Goal: Navigation & Orientation: Find specific page/section

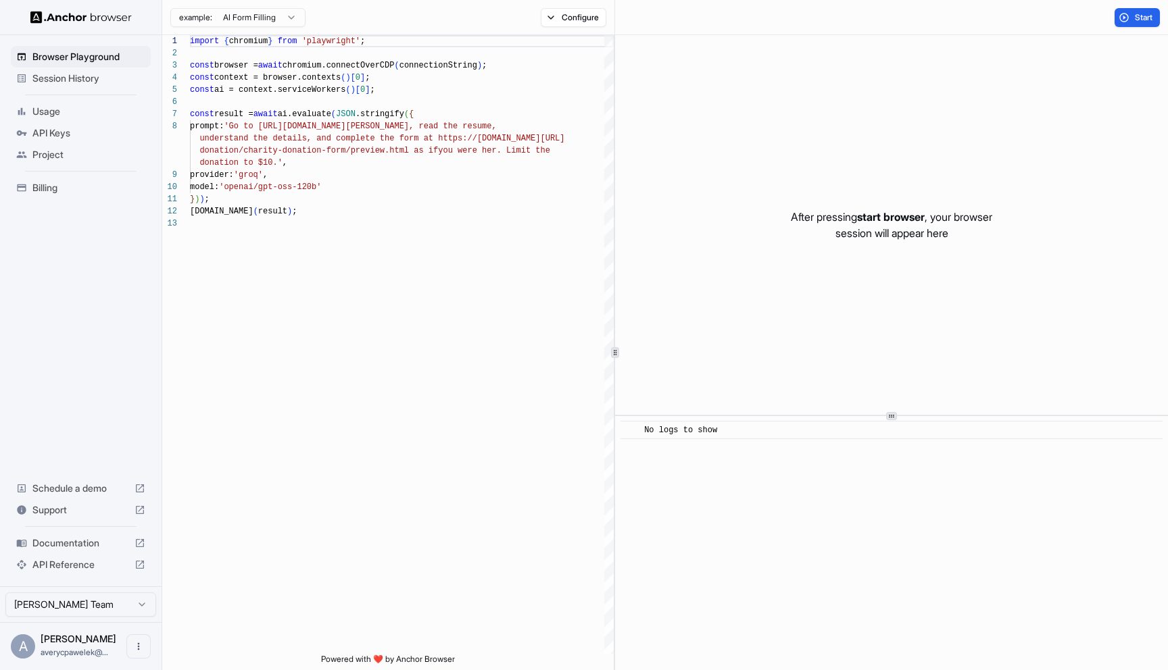
scroll to position [85, 0]
click at [55, 137] on span "API Keys" at bounding box center [88, 133] width 113 height 14
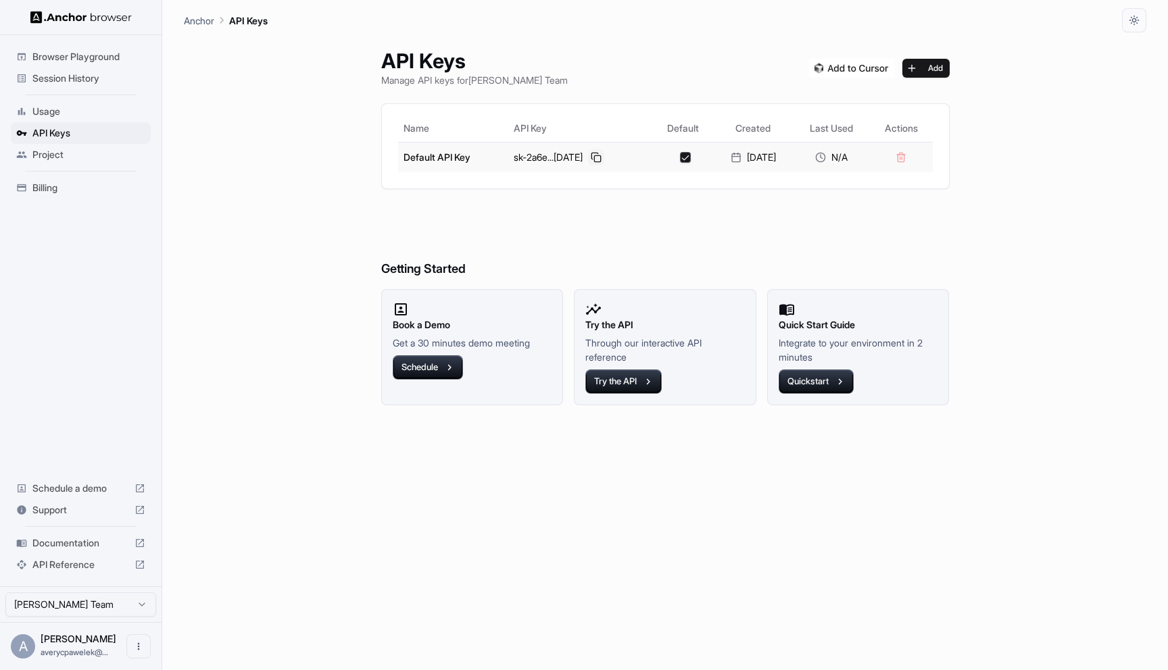
click at [588, 159] on button at bounding box center [596, 157] width 16 height 16
click at [59, 114] on span "Usage" at bounding box center [88, 112] width 113 height 14
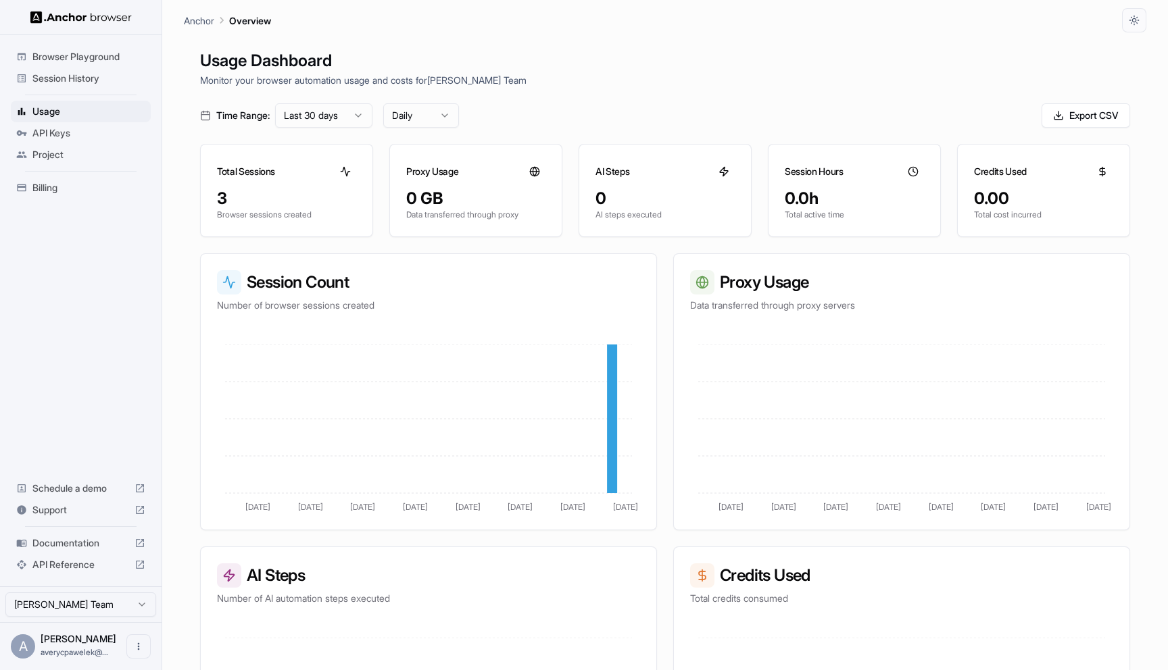
click at [88, 78] on span "Session History" at bounding box center [88, 79] width 113 height 14
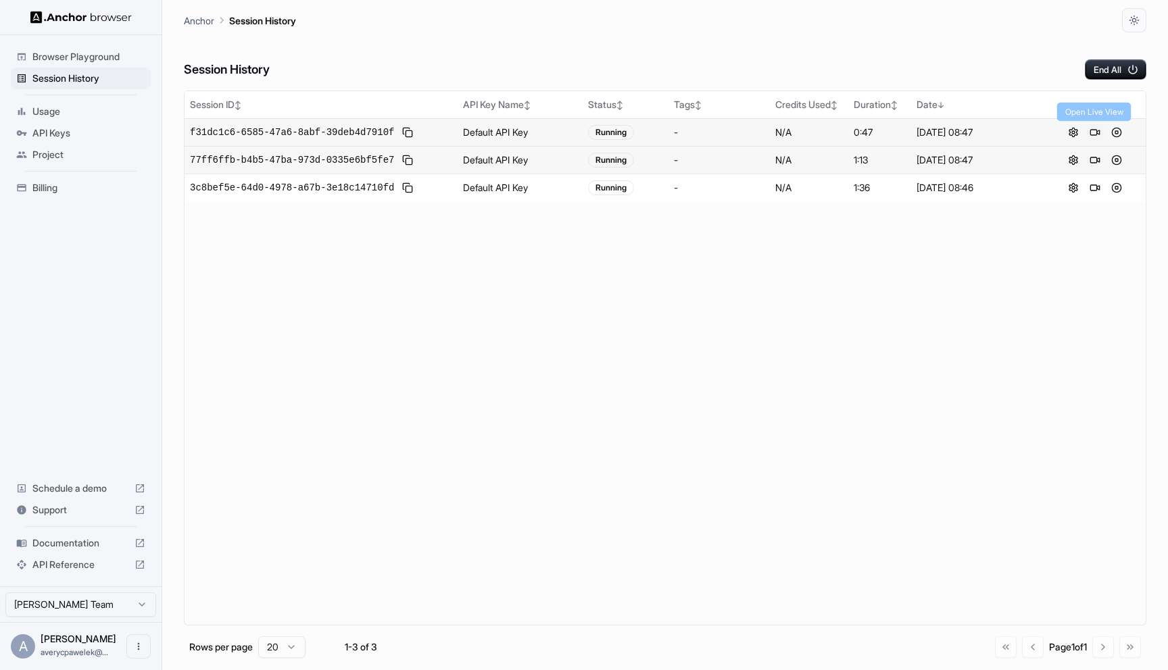
click at [1093, 134] on button at bounding box center [1095, 132] width 16 height 16
click at [1095, 161] on button at bounding box center [1095, 160] width 16 height 16
click at [1117, 160] on button at bounding box center [1116, 160] width 16 height 16
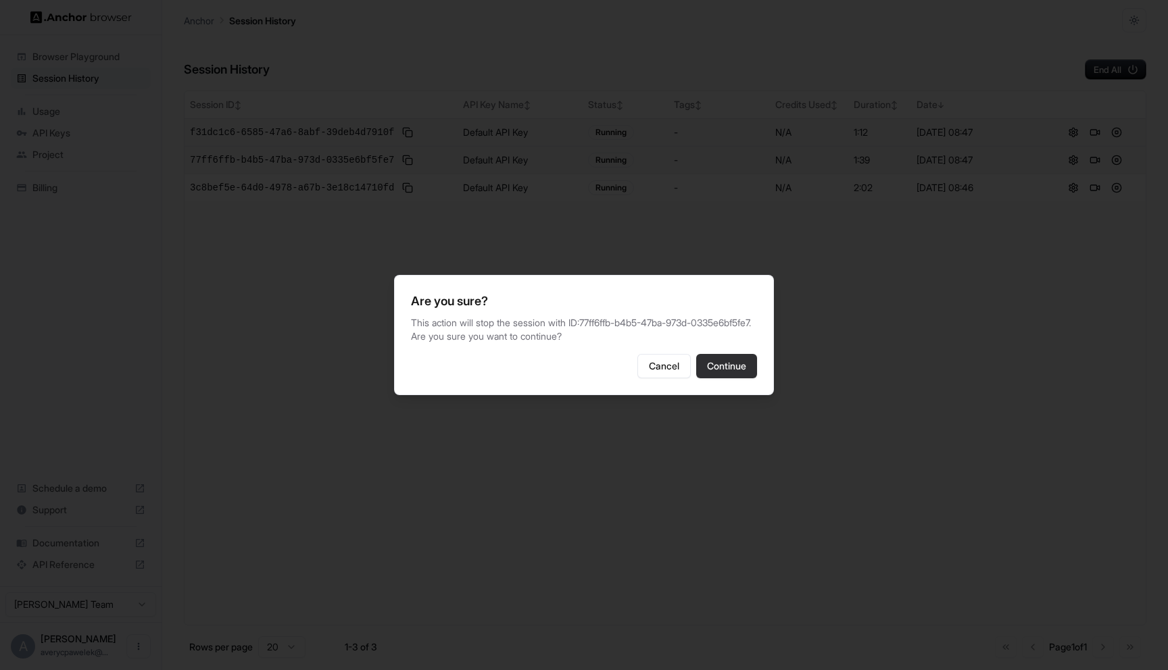
click at [737, 378] on button "Continue" at bounding box center [726, 366] width 61 height 24
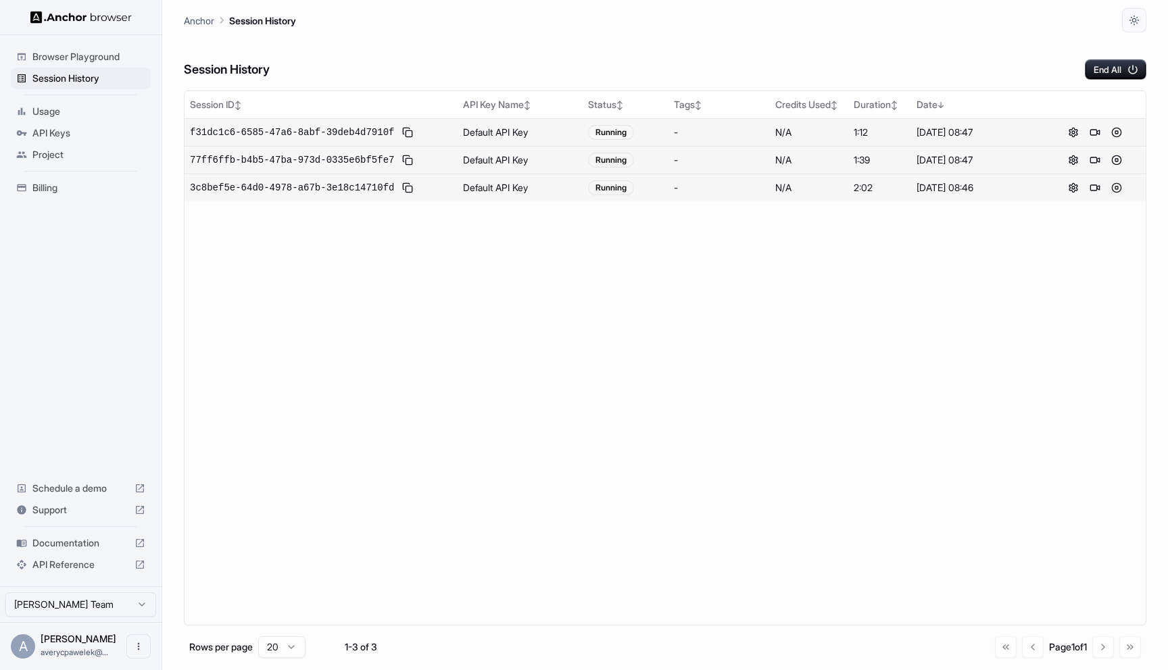
click at [1118, 192] on button at bounding box center [1116, 188] width 16 height 16
click at [1116, 185] on button at bounding box center [1116, 188] width 16 height 16
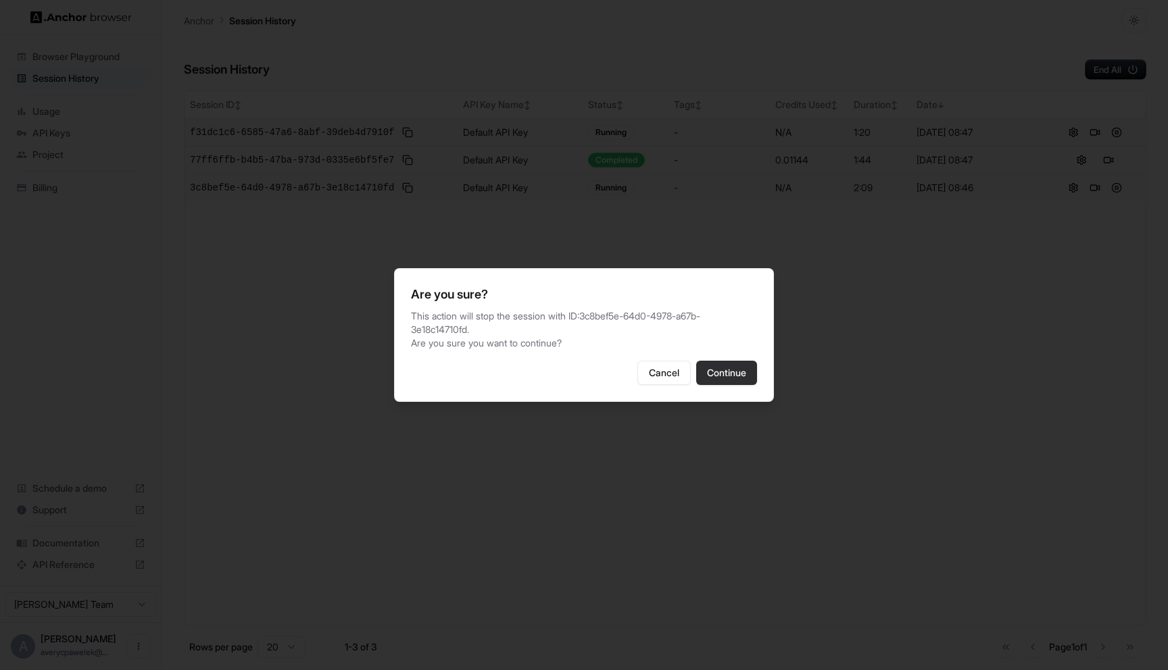
click at [713, 371] on button "Continue" at bounding box center [726, 373] width 61 height 24
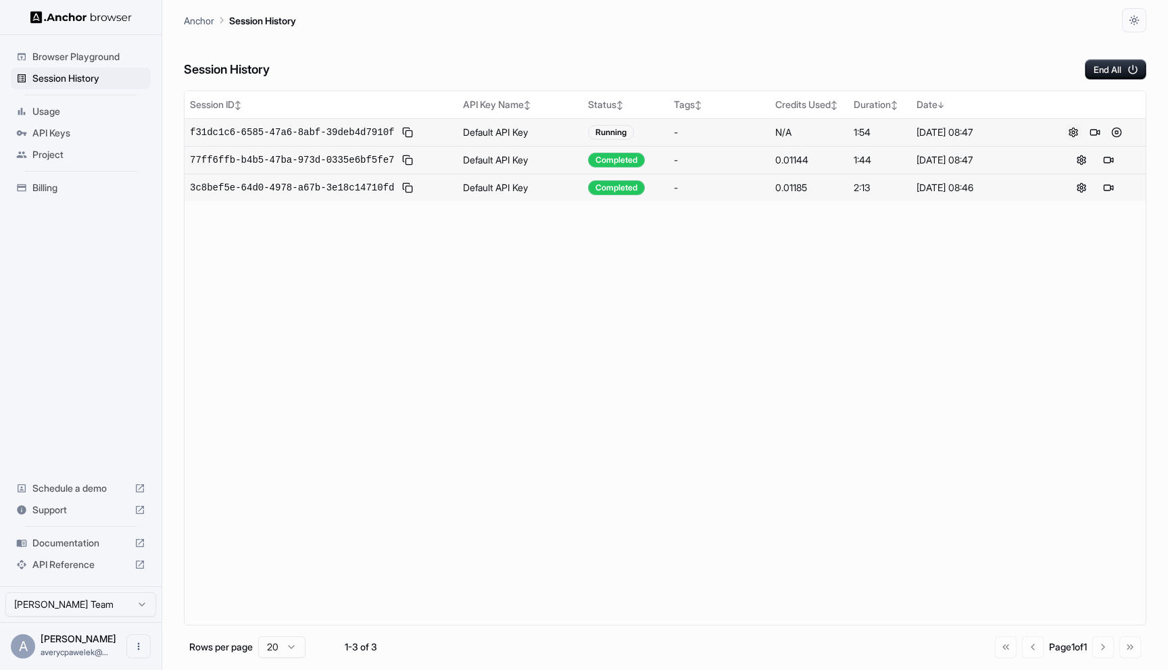
click at [1072, 134] on button at bounding box center [1073, 132] width 16 height 16
click at [1095, 134] on button at bounding box center [1095, 132] width 16 height 16
click at [1122, 136] on button at bounding box center [1116, 132] width 16 height 16
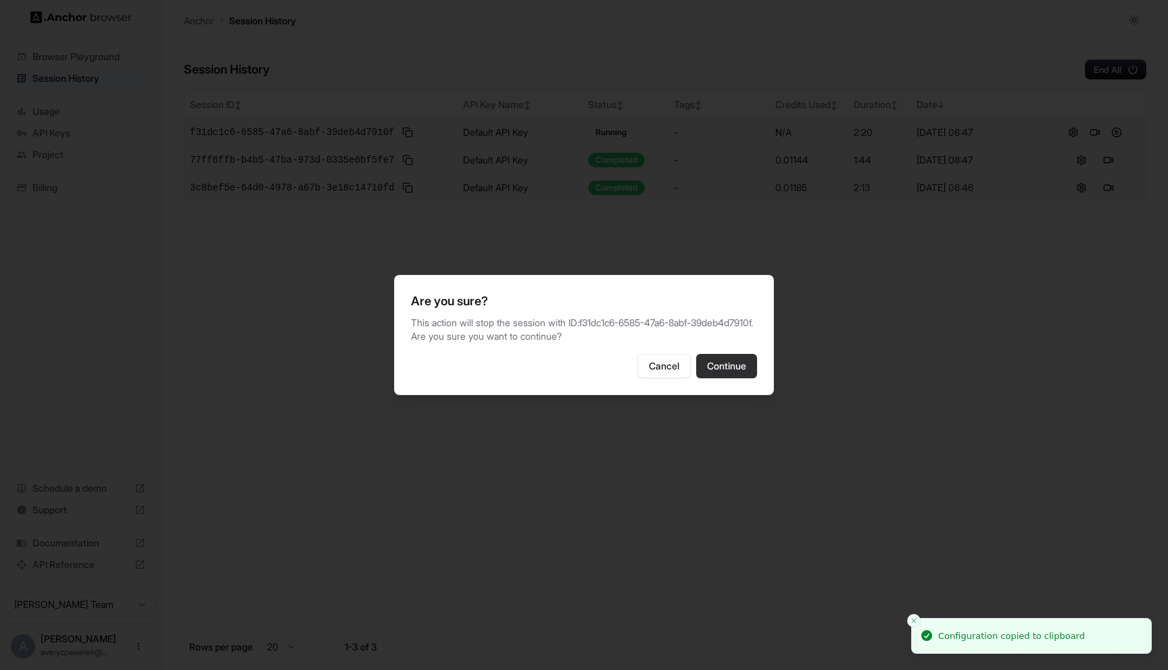
click at [733, 374] on button "Continue" at bounding box center [726, 366] width 61 height 24
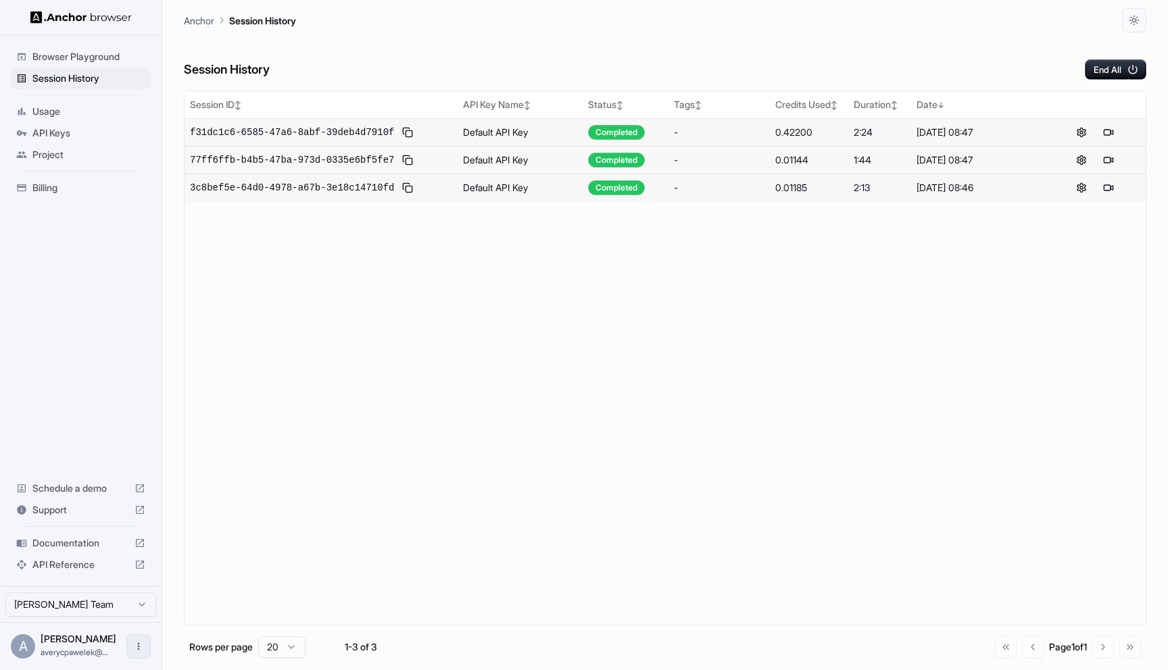
click at [134, 651] on icon "Open menu" at bounding box center [138, 646] width 11 height 11
click at [368, 393] on div at bounding box center [584, 335] width 1168 height 670
click at [71, 185] on span "Billing" at bounding box center [88, 188] width 113 height 14
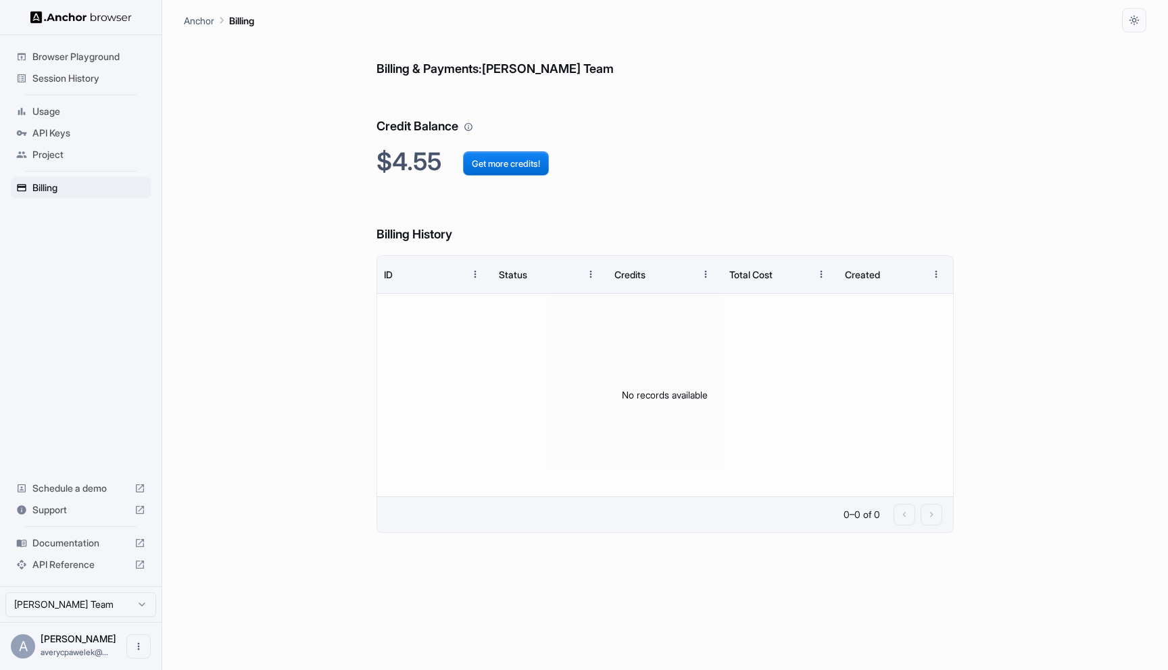
click at [83, 139] on span "API Keys" at bounding box center [88, 133] width 113 height 14
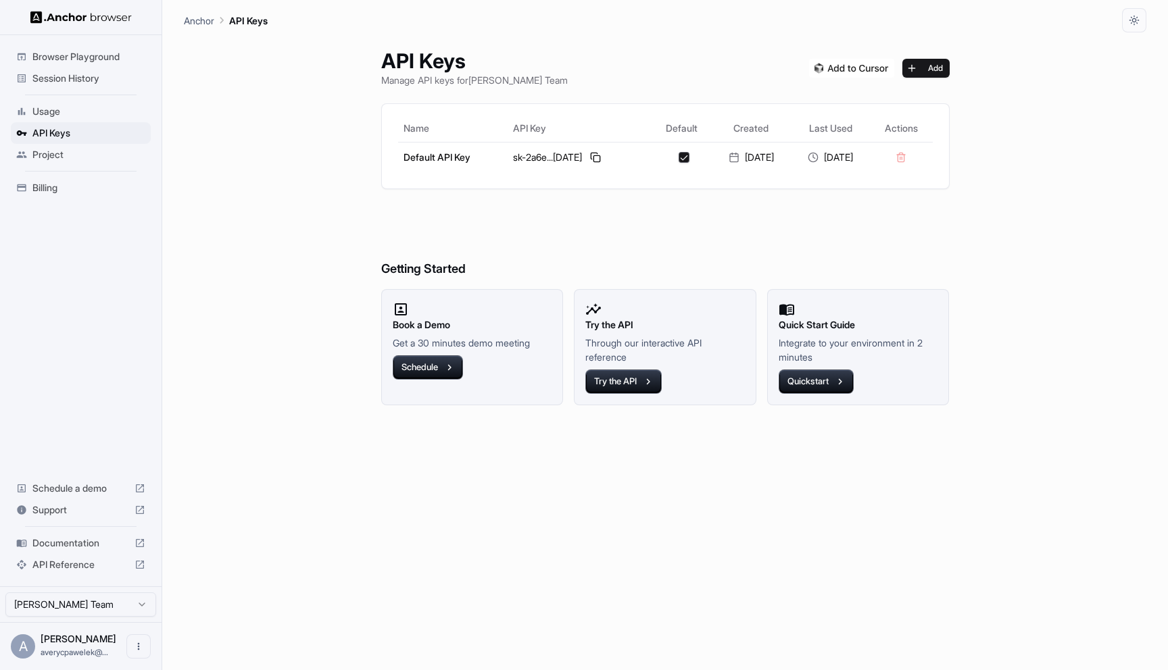
click at [81, 118] on div "Usage" at bounding box center [81, 112] width 140 height 22
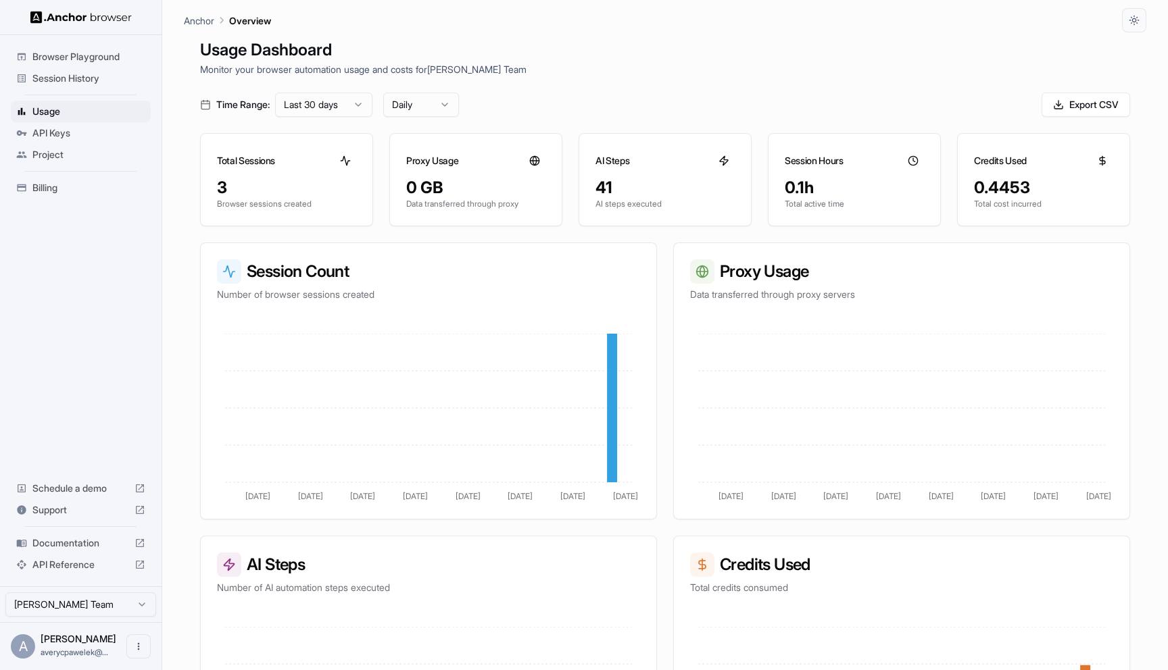
scroll to position [16, 0]
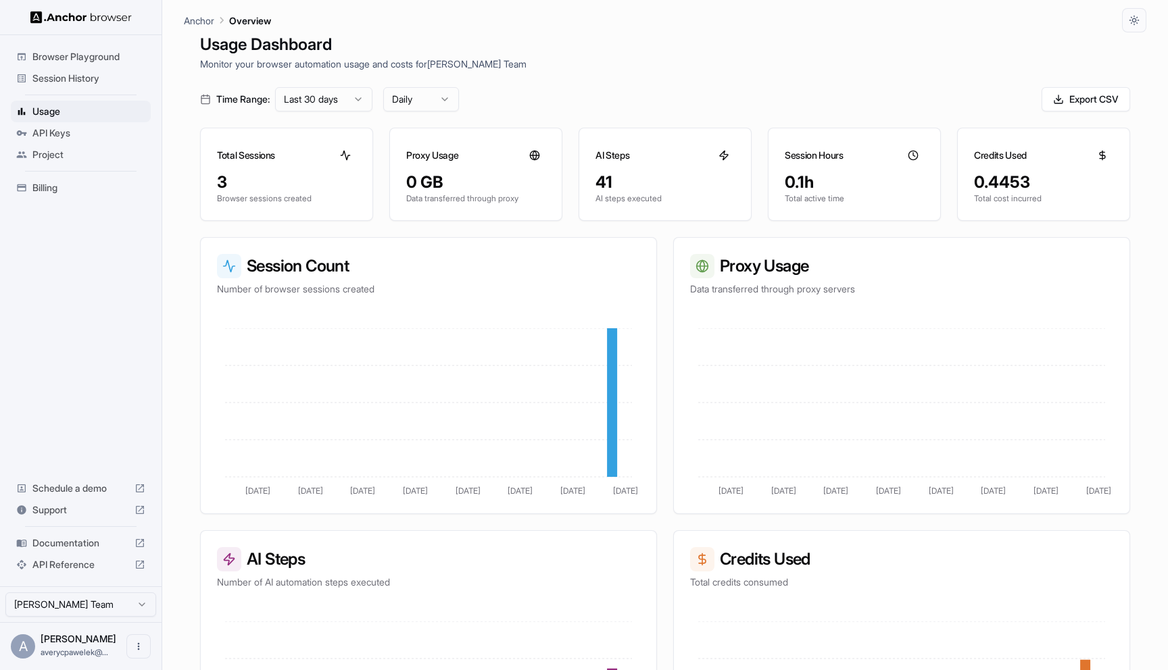
click at [621, 155] on h3 "AI Steps" at bounding box center [612, 156] width 34 height 14
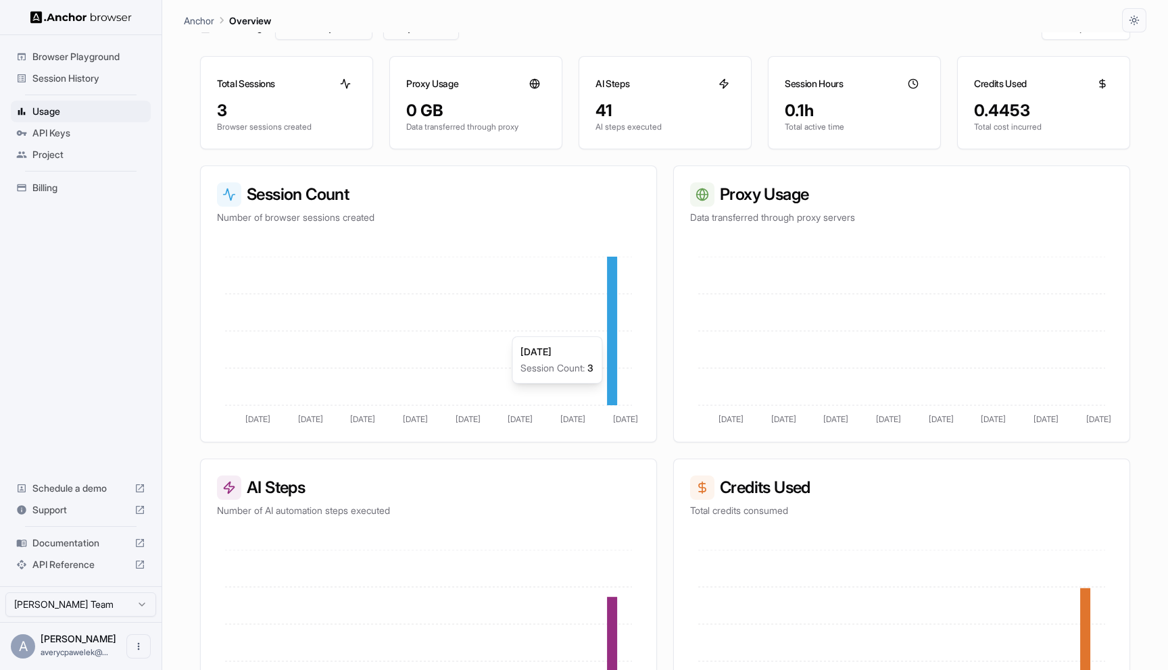
scroll to position [0, 0]
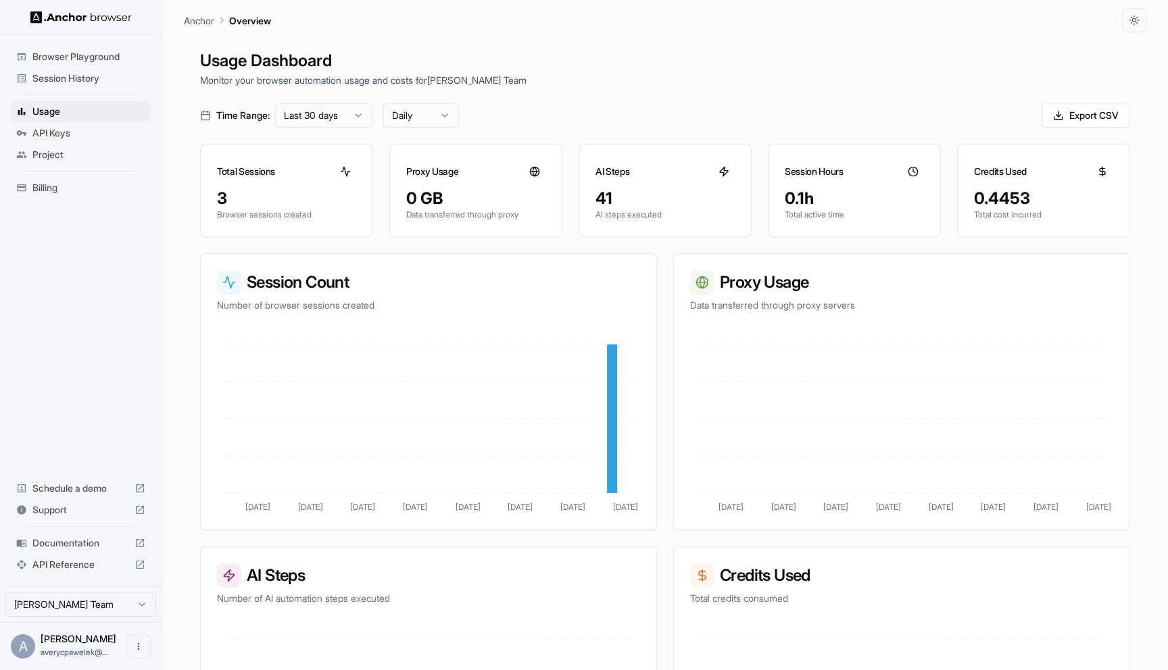
click at [93, 536] on div "Documentation" at bounding box center [81, 544] width 140 height 22
